Goal: Information Seeking & Learning: Learn about a topic

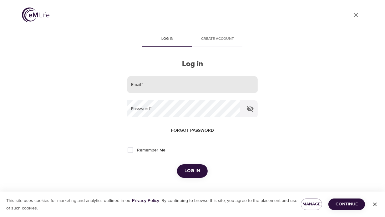
click at [152, 89] on input "email" at bounding box center [192, 84] width 130 height 17
type input "[EMAIL_ADDRESS][DOMAIN_NAME]"
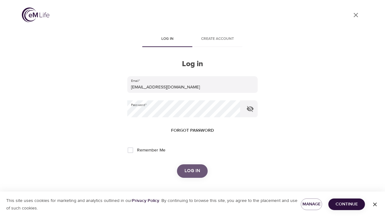
click at [197, 170] on span "Log in" at bounding box center [193, 171] width 16 height 8
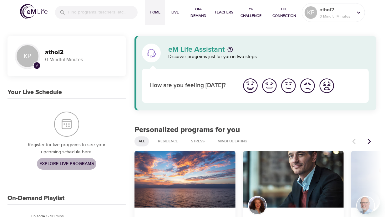
click at [84, 162] on span "Explore Live Programs" at bounding box center [66, 164] width 54 height 8
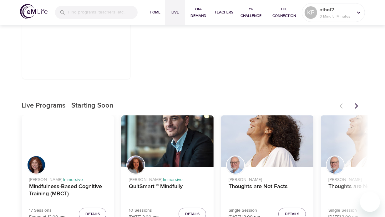
scroll to position [157, 0]
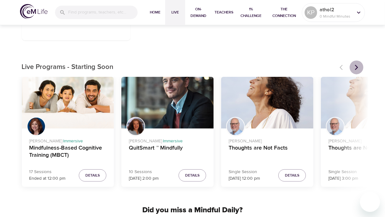
click at [356, 67] on icon "Next items" at bounding box center [357, 67] width 6 height 6
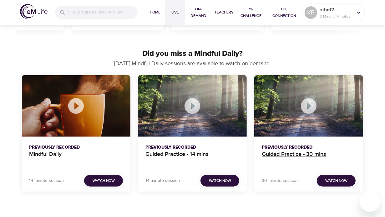
scroll to position [313, 0]
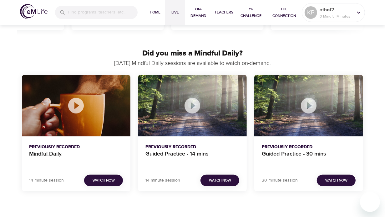
click at [47, 154] on h4 "Mindful Daily" at bounding box center [76, 157] width 94 height 15
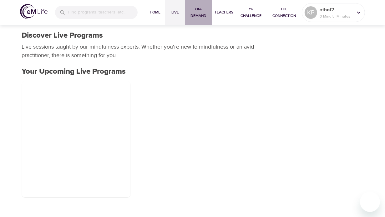
click at [197, 15] on span "On-Demand" at bounding box center [199, 12] width 22 height 13
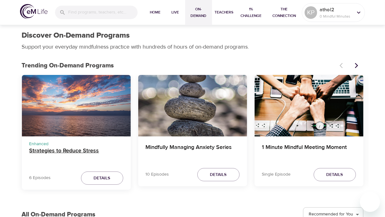
click at [62, 150] on h4 "Strategies to Reduce Stress" at bounding box center [76, 154] width 94 height 15
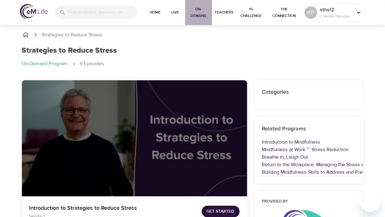
click at [195, 15] on span "On-Demand" at bounding box center [199, 12] width 22 height 13
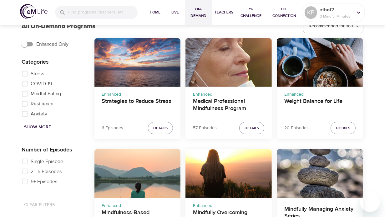
scroll to position [157, 0]
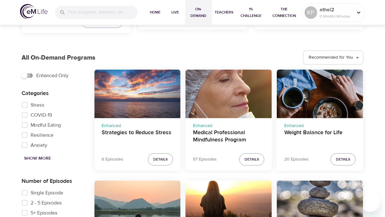
click at [32, 76] on input "Enhanced Only" at bounding box center [25, 75] width 36 height 12
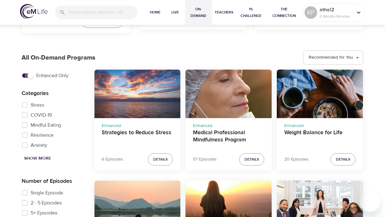
click at [24, 74] on input "Enhanced Only" at bounding box center [31, 75] width 36 height 12
checkbox input "false"
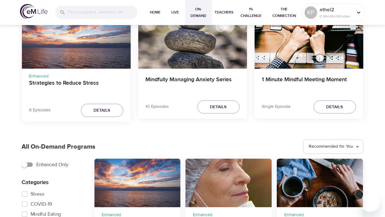
scroll to position [0, 0]
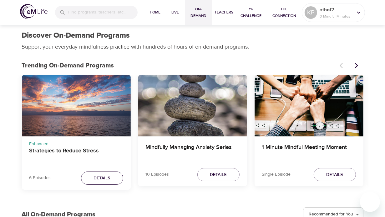
click at [97, 178] on span "Details" at bounding box center [102, 178] width 17 height 8
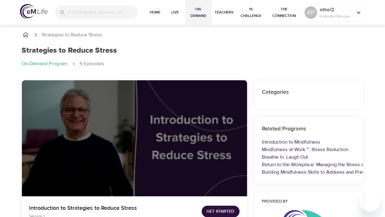
click at [194, 13] on span "On-Demand" at bounding box center [199, 12] width 22 height 13
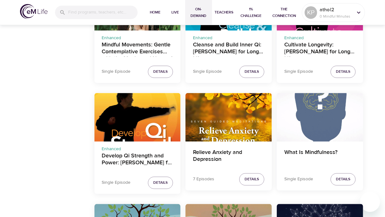
scroll to position [1033, 0]
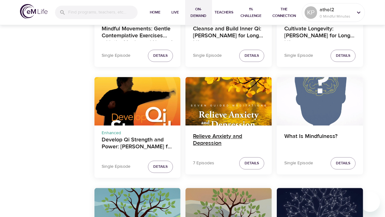
click at [207, 136] on h4 "Relieve Anxiety and Depression" at bounding box center [228, 140] width 71 height 15
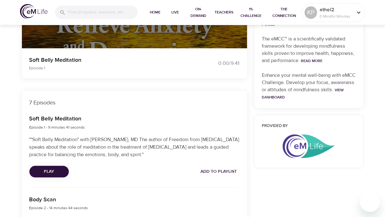
scroll to position [198, 0]
